Goal: Transaction & Acquisition: Purchase product/service

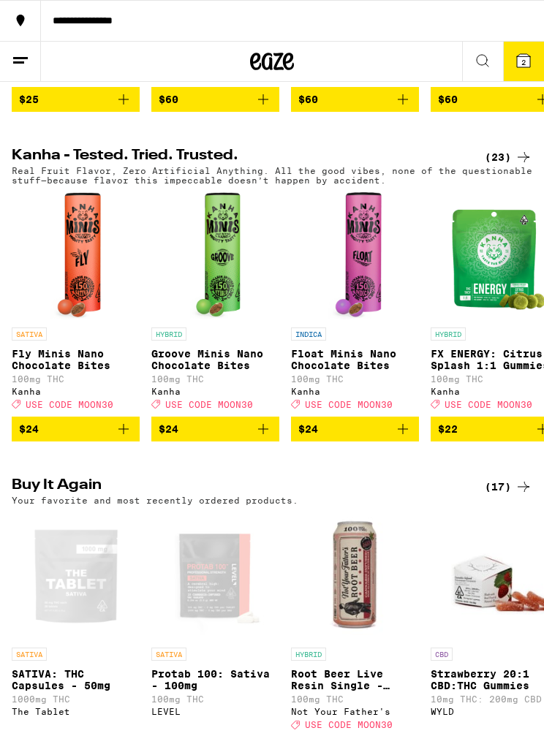
scroll to position [634, 0]
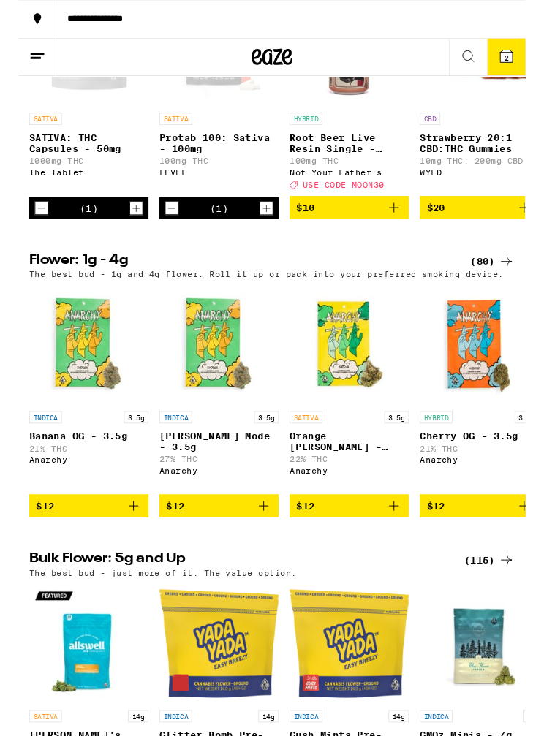
scroll to position [1163, 0]
